Goal: Book appointment/travel/reservation

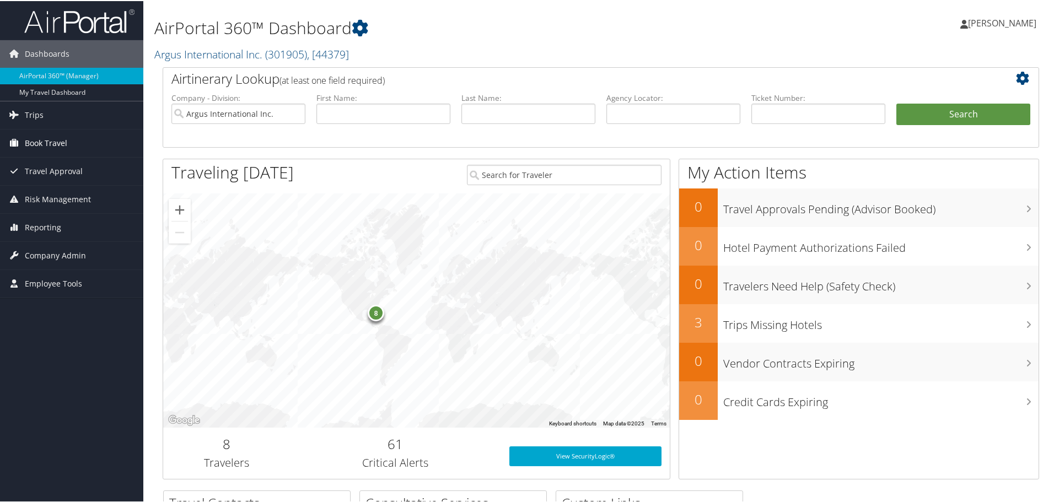
click at [25, 139] on span "Book Travel" at bounding box center [46, 142] width 42 height 28
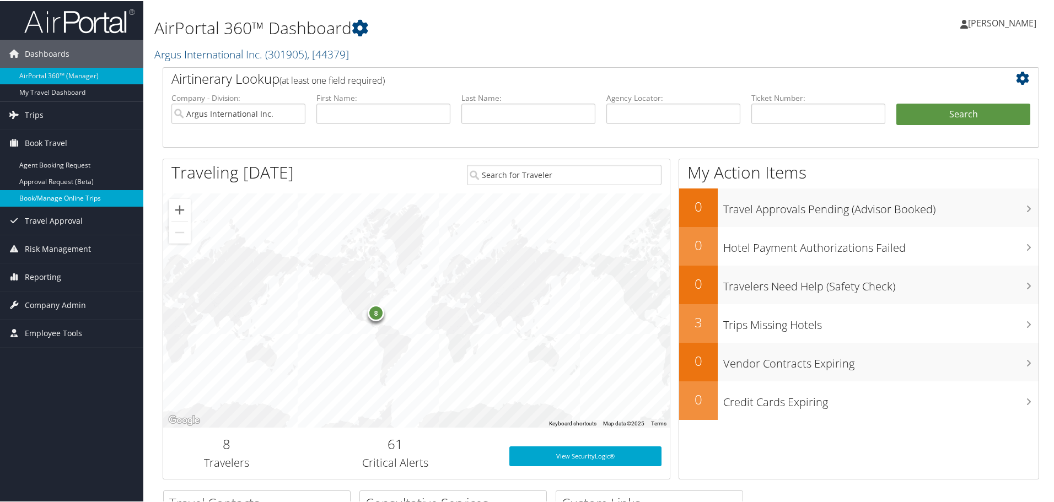
click at [40, 197] on link "Book/Manage Online Trips" at bounding box center [71, 197] width 143 height 17
